Goal: Task Accomplishment & Management: Use online tool/utility

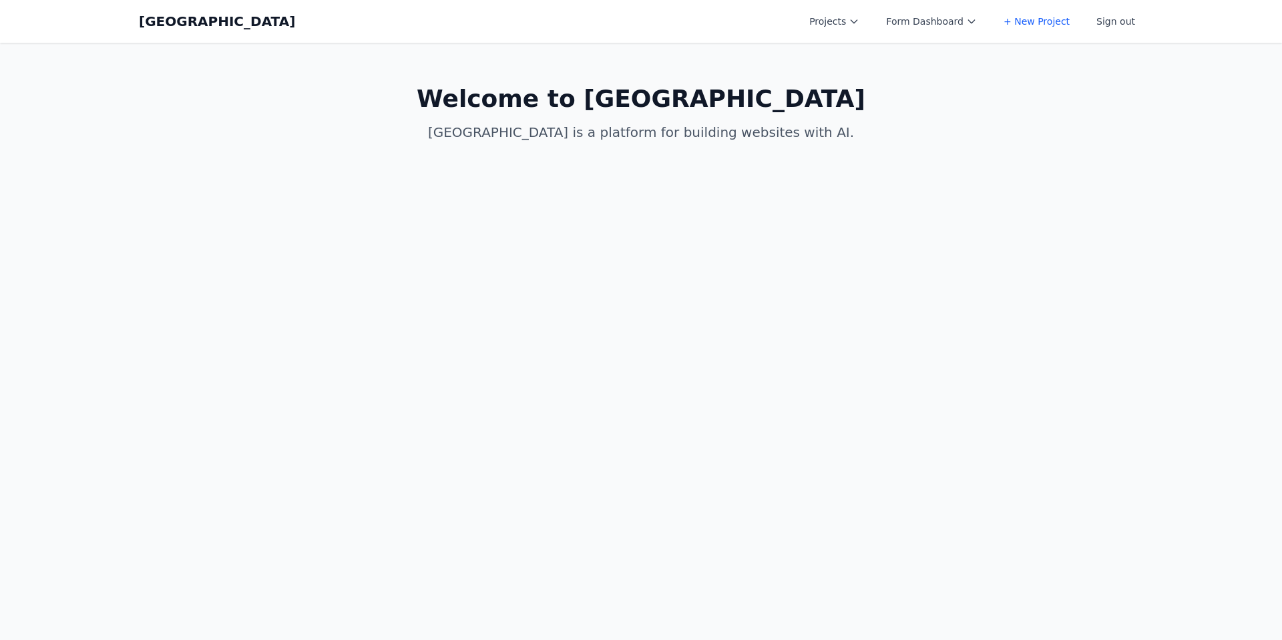
click at [822, 21] on button "Projects" at bounding box center [834, 21] width 66 height 24
click at [887, 166] on link "Allen Test New" at bounding box center [876, 178] width 150 height 24
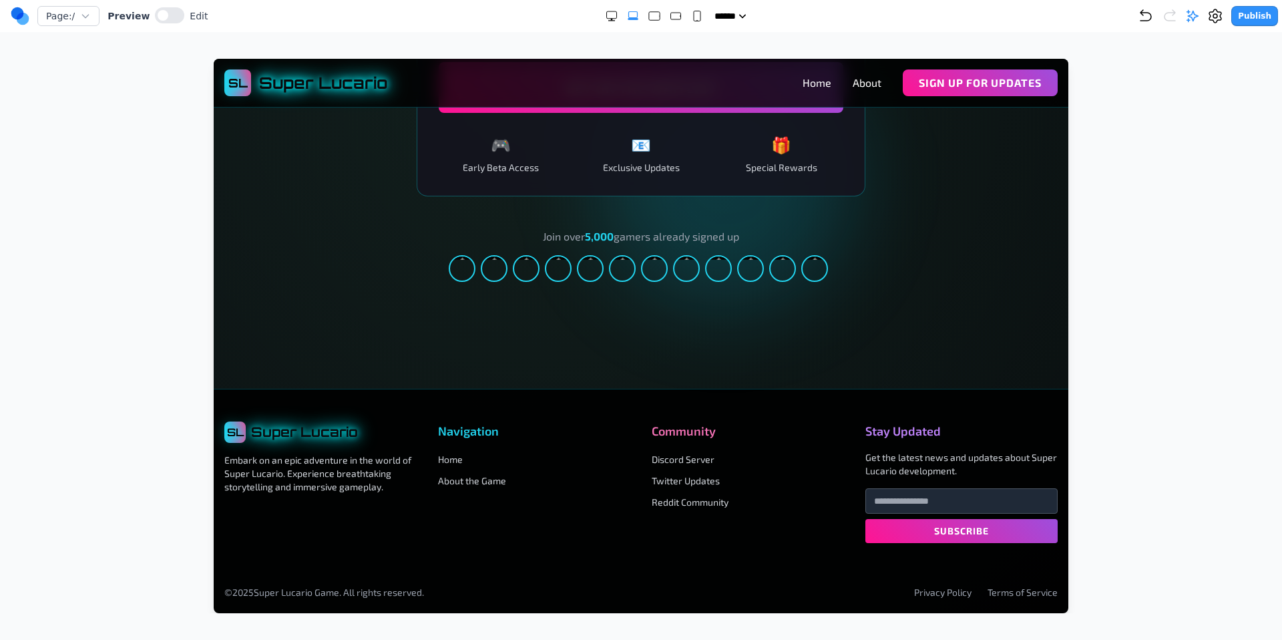
scroll to position [2251, 0]
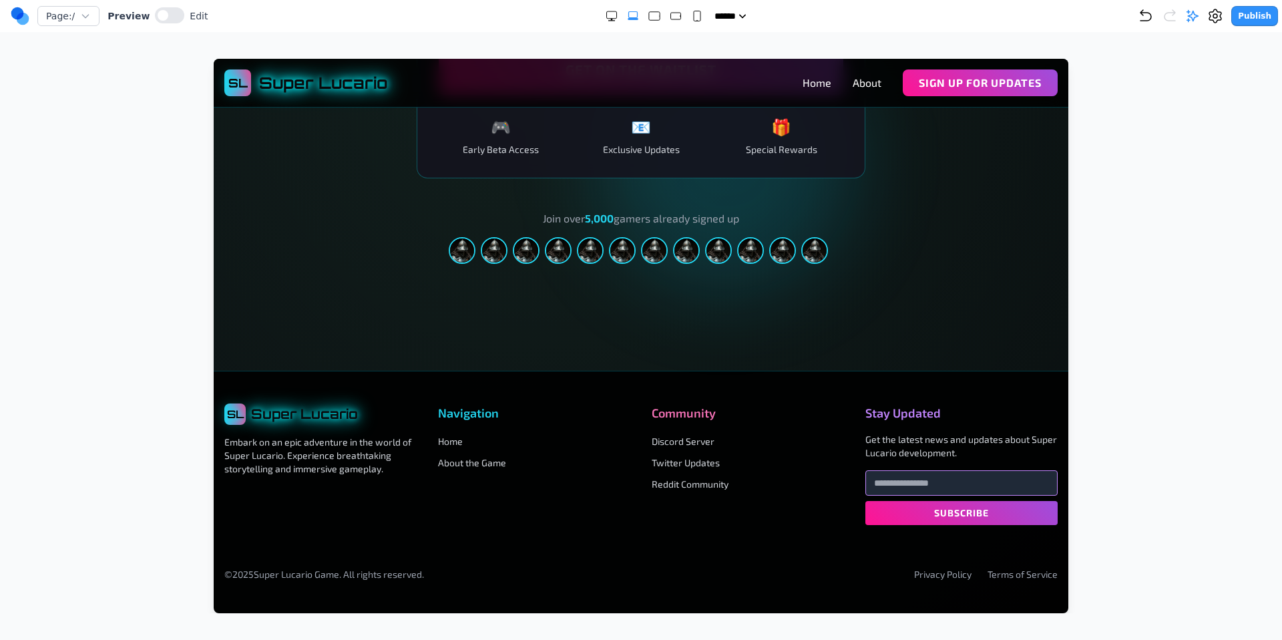
click at [935, 484] on input "email" at bounding box center [961, 482] width 192 height 25
type input "**********"
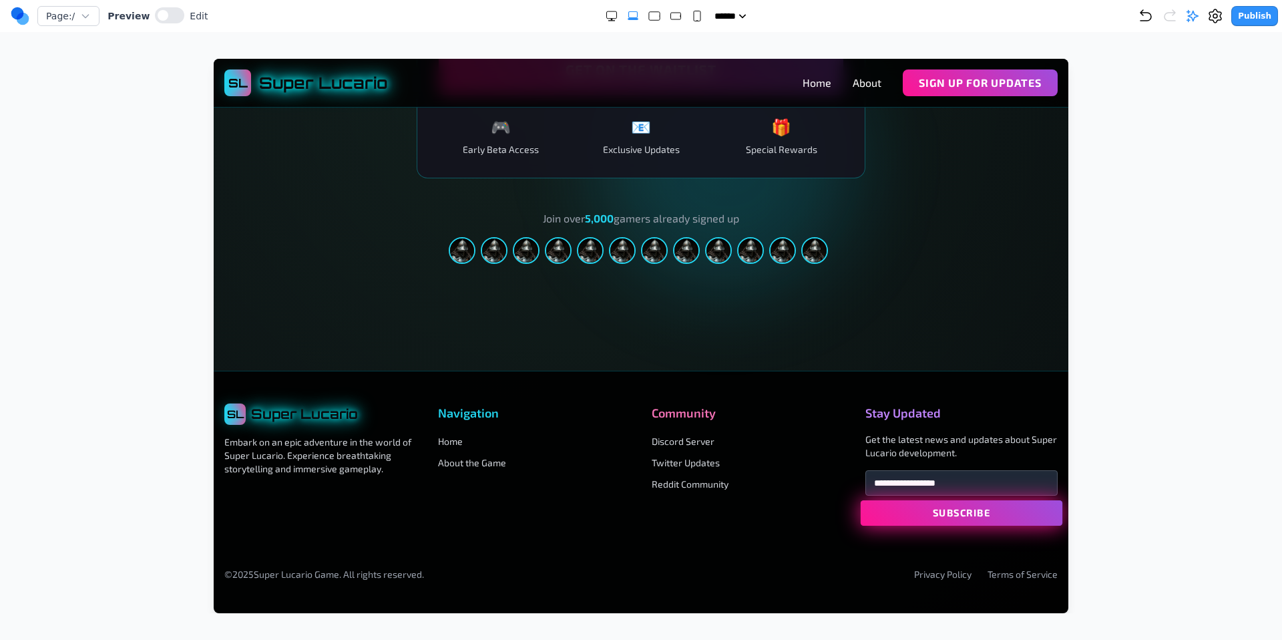
click at [963, 510] on button "Subscribe" at bounding box center [962, 512] width 202 height 25
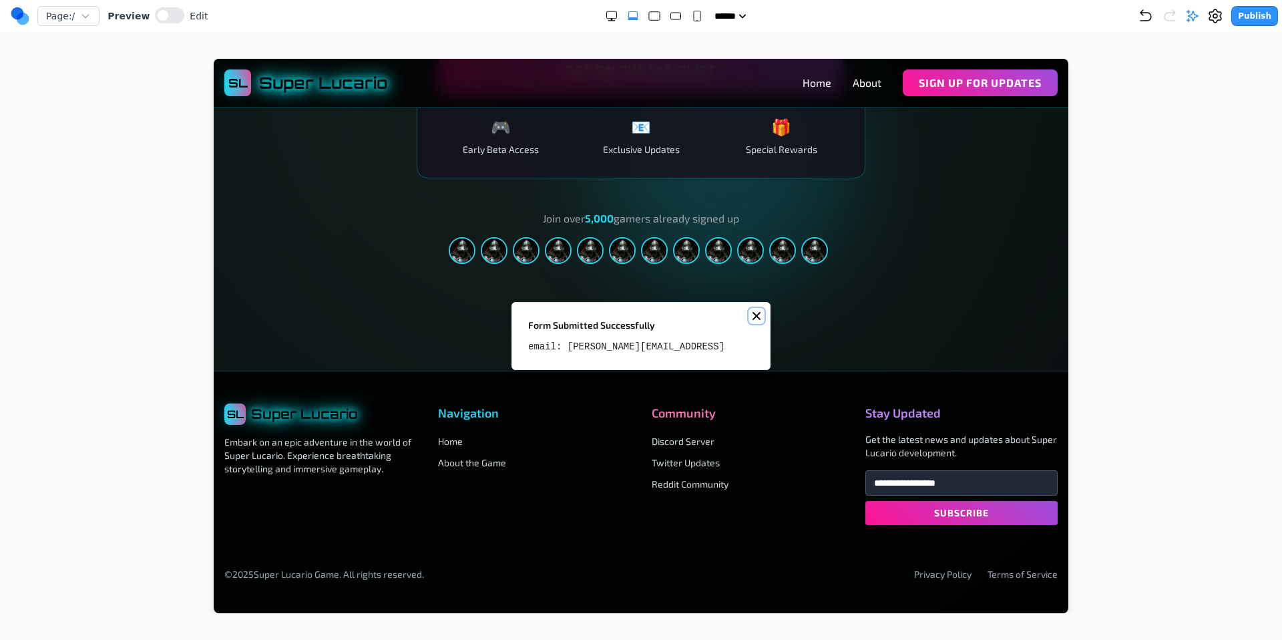
click at [758, 314] on button "Notifications (F8)" at bounding box center [756, 316] width 16 height 16
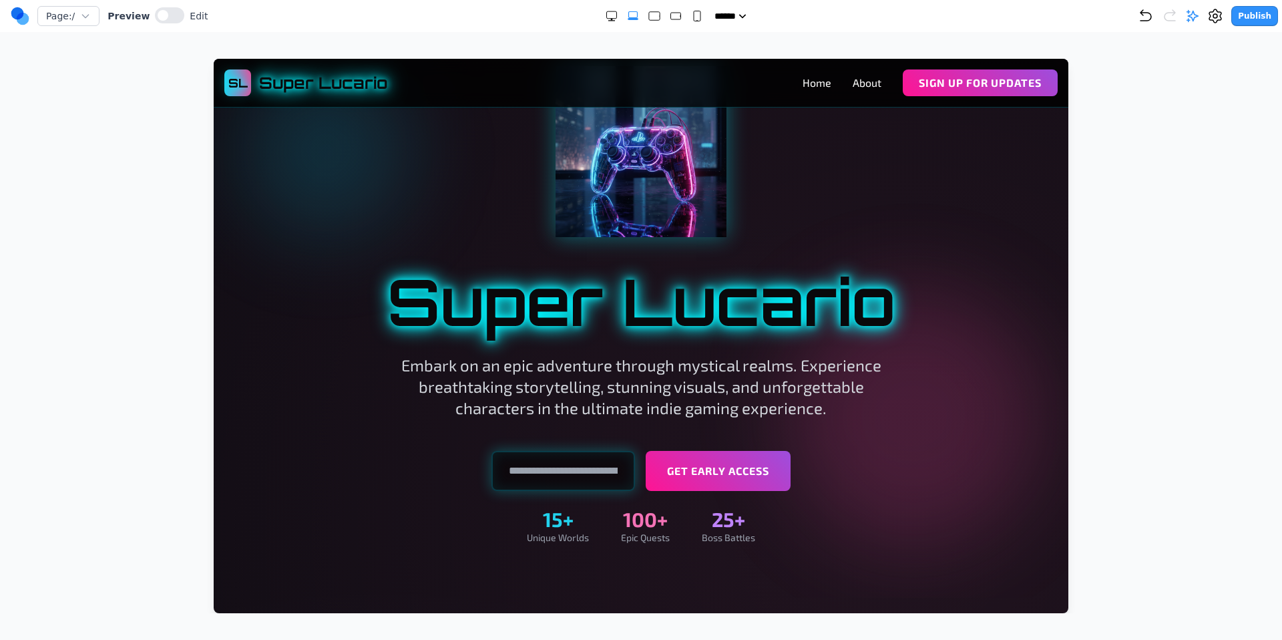
scroll to position [0, 0]
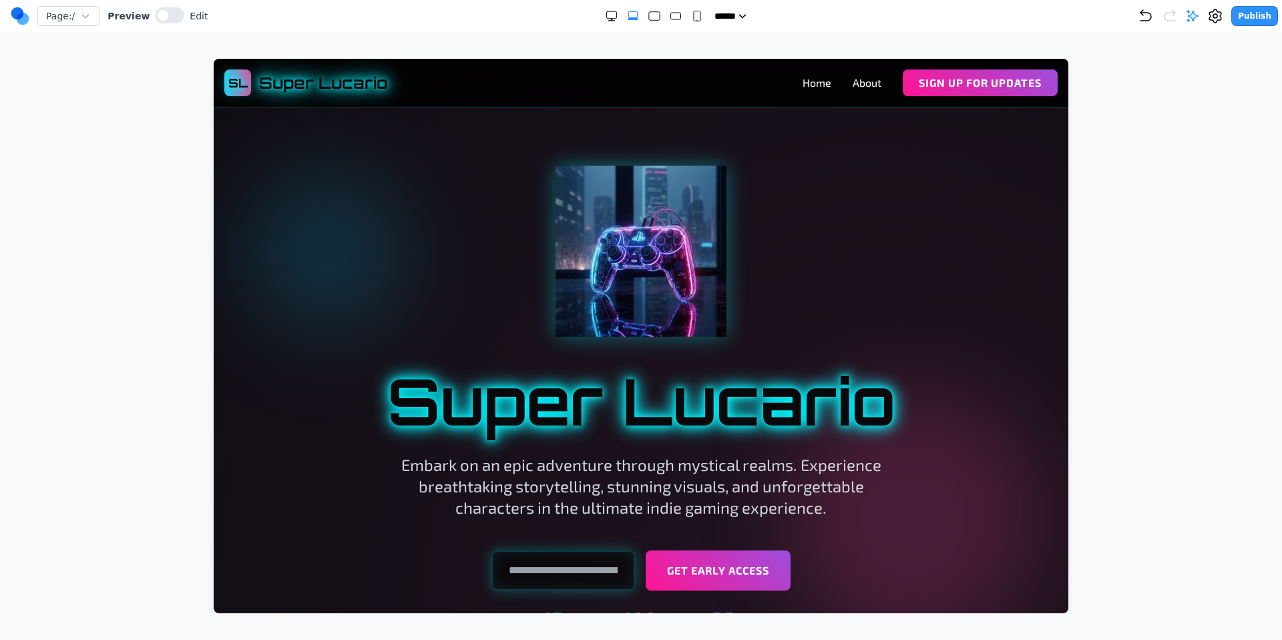
drag, startPoint x: 808, startPoint y: 249, endPoint x: 933, endPoint y: 317, distance: 142.8
click at [933, 317] on div at bounding box center [640, 251] width 769 height 171
